Goal: Information Seeking & Learning: Learn about a topic

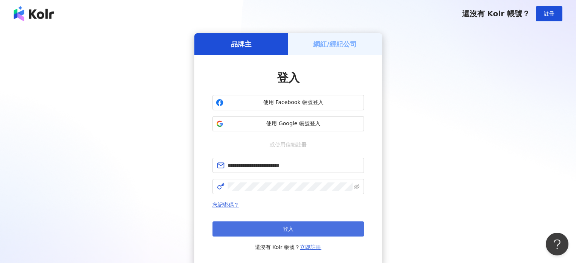
click at [251, 225] on button "登入" at bounding box center [287, 228] width 151 height 15
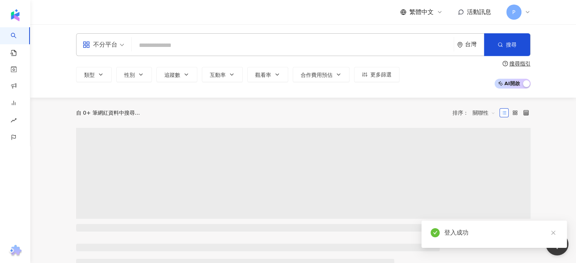
click at [247, 42] on input "search" at bounding box center [293, 45] width 316 height 14
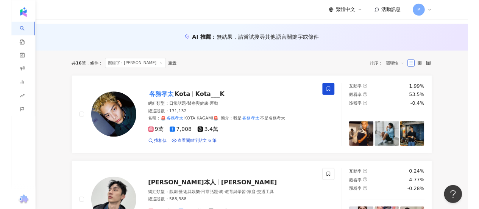
scroll to position [76, 0]
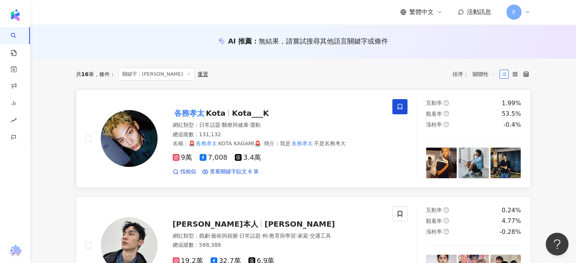
click at [283, 109] on div "各務孝太 Kota Kota___K" at bounding box center [278, 113] width 211 height 11
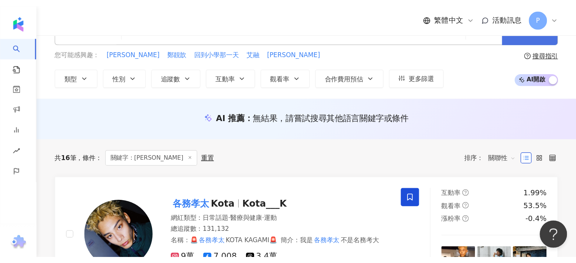
scroll to position [0, 0]
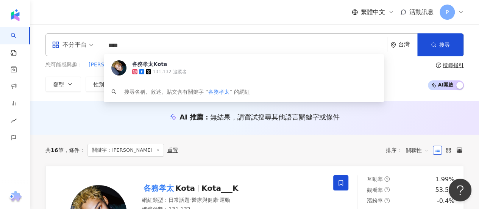
drag, startPoint x: 236, startPoint y: 48, endPoint x: 86, endPoint y: 56, distance: 149.8
click at [86, 56] on div "不分平台 **** 台灣 搜尋 d4fbaf9d-9ea5-4702-8fd1-89ca0f2737d0 各務孝太Kota 131,132 追蹤者 搜尋名稱、…" at bounding box center [254, 62] width 449 height 58
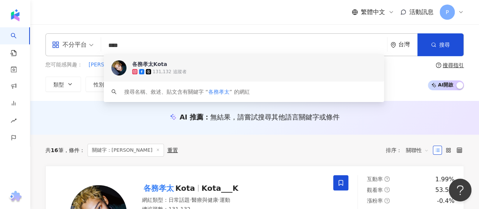
paste input "search"
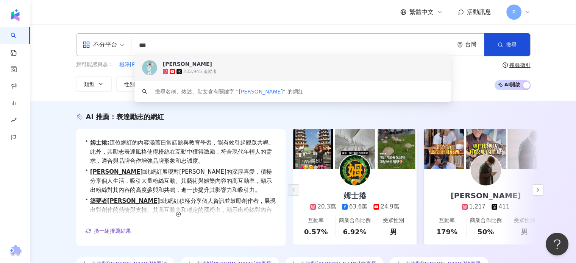
click at [534, 113] on div "AI 推薦 ： 表達勵志的網紅 • 姆士捲 : 這位網紅的內容涵蓋日常話題與教育學習，能有效引起觀眾共鳴。此外，其勵志表達風格使得粉絲在互動中獲得激勵，符合現…" at bounding box center [303, 193] width 485 height 162
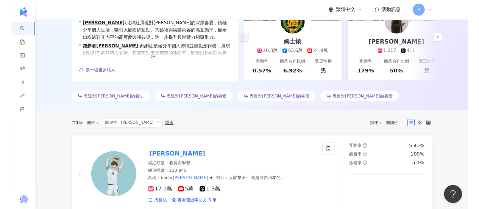
scroll to position [227, 0]
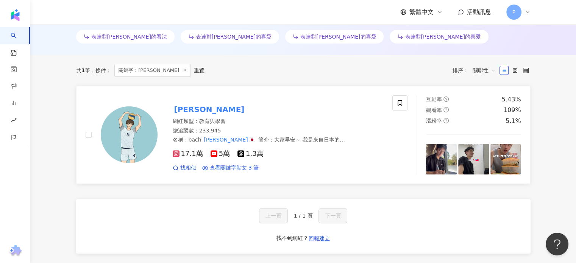
click at [298, 110] on div "周秉志" at bounding box center [278, 109] width 211 height 11
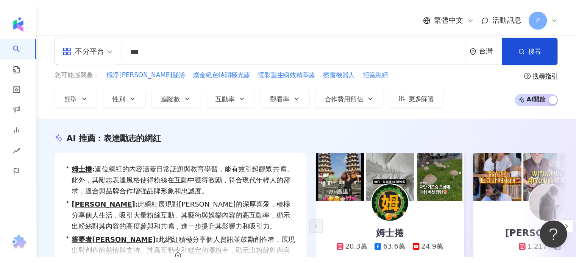
scroll to position [0, 0]
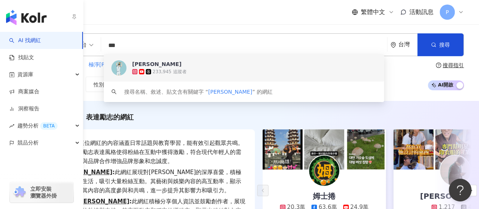
paste input "search"
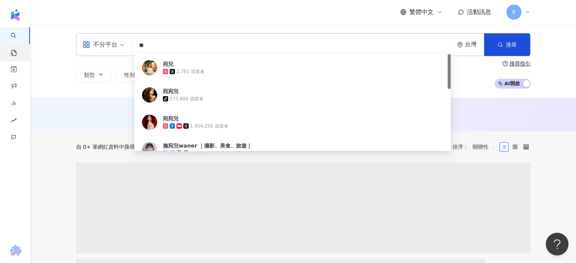
type input "**"
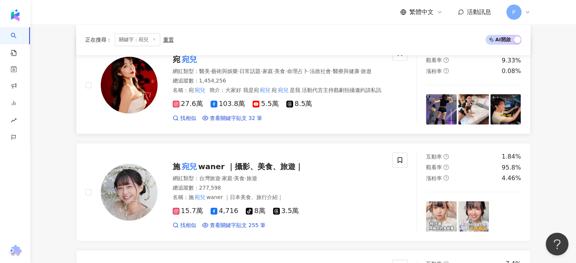
scroll to position [114, 0]
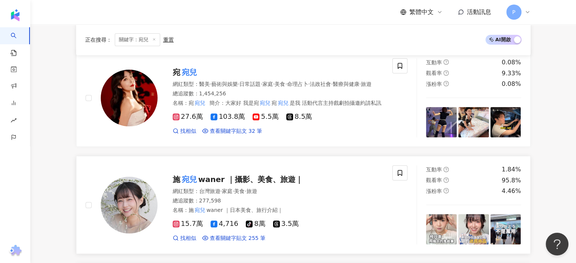
click at [333, 212] on div "名稱 ： 施 宛兒 waner ｜日本美食、旅行介紹｜" at bounding box center [278, 211] width 211 height 8
click at [177, 224] on icon at bounding box center [176, 224] width 4 height 4
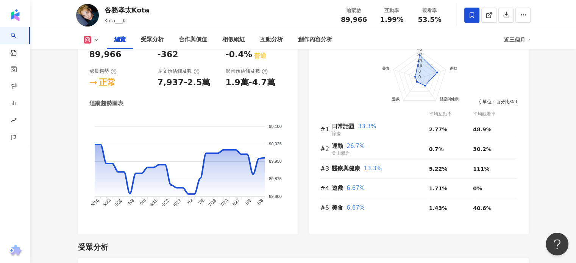
scroll to position [416, 0]
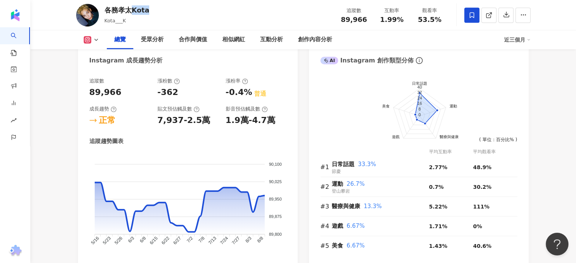
drag, startPoint x: 133, startPoint y: 10, endPoint x: 149, endPoint y: 10, distance: 16.3
click at [149, 10] on div "各務孝太Kota Kota___K 追蹤數 89,966 互動率 1.99% 觀看率 53.5%" at bounding box center [303, 15] width 485 height 30
click at [100, 37] on button at bounding box center [91, 40] width 31 height 8
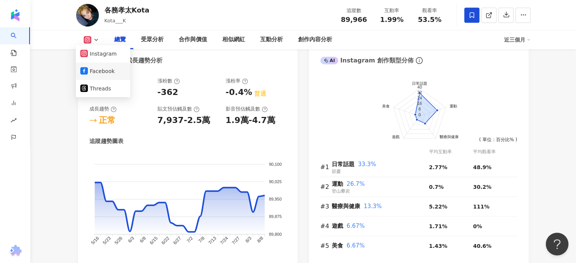
click at [101, 70] on button "Facebook" at bounding box center [102, 71] width 45 height 11
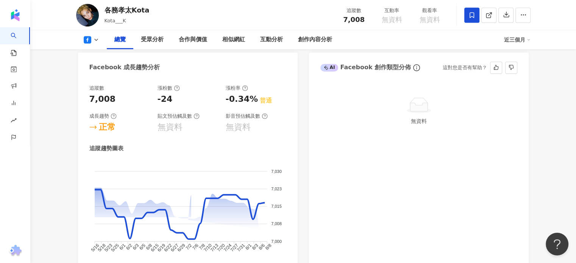
scroll to position [423, 0]
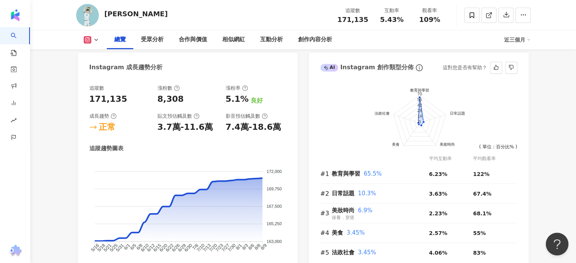
scroll to position [416, 0]
drag, startPoint x: 124, startPoint y: 16, endPoint x: 102, endPoint y: 16, distance: 22.0
click at [102, 16] on div "周秉志 追蹤數 171,135 互動率 5.43% 觀看率 109%" at bounding box center [303, 15] width 485 height 30
copy div "周秉志"
click at [93, 41] on icon at bounding box center [96, 40] width 6 height 6
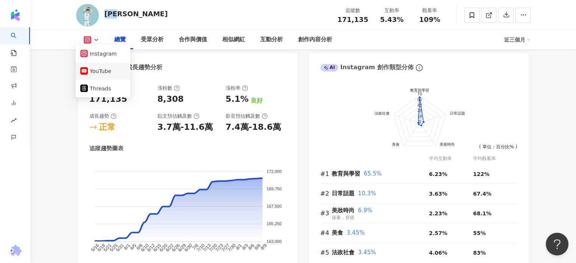
click at [110, 70] on button "YouTube" at bounding box center [102, 71] width 45 height 11
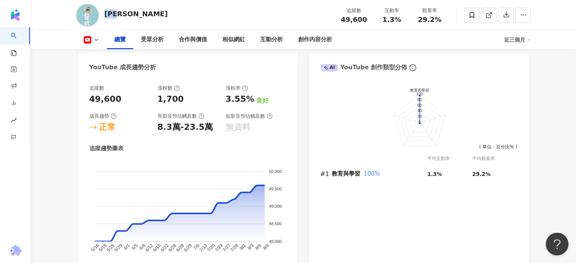
scroll to position [423, 0]
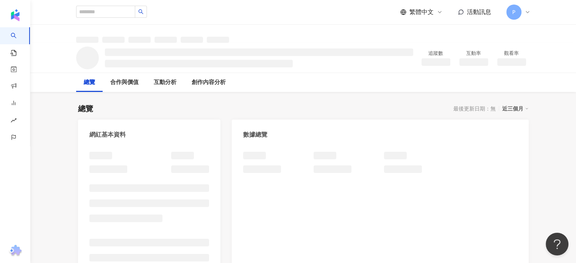
scroll to position [38, 0]
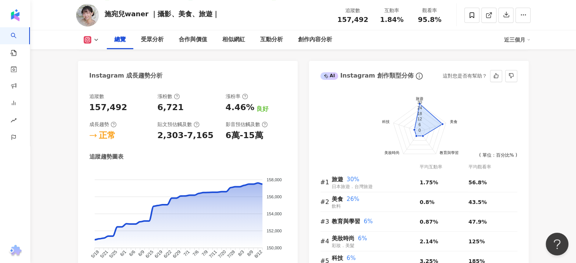
scroll to position [423, 0]
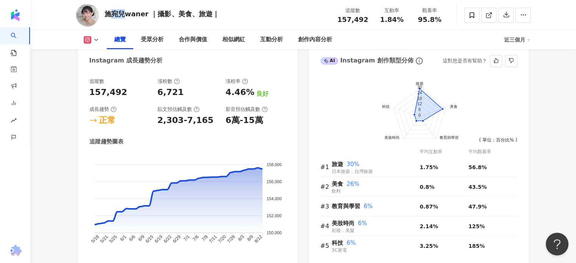
drag, startPoint x: 112, startPoint y: 11, endPoint x: 111, endPoint y: 23, distance: 11.4
click at [123, 12] on div "施宛兒waner ｜攝影、美食、旅遊｜" at bounding box center [161, 13] width 115 height 9
copy div "宛兒"
click at [86, 38] on icon at bounding box center [87, 40] width 4 height 4
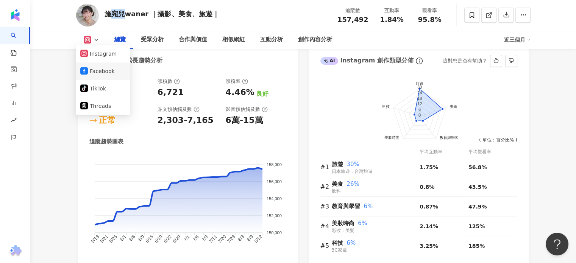
click at [98, 73] on button "Facebook" at bounding box center [102, 71] width 45 height 11
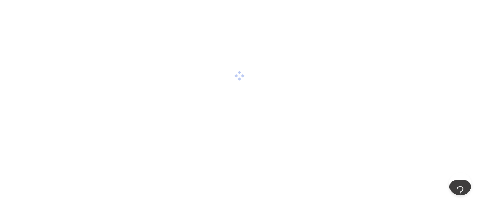
drag, startPoint x: 176, startPoint y: 0, endPoint x: 174, endPoint y: 44, distance: 43.6
click at [174, 44] on div at bounding box center [239, 75] width 479 height 151
